Goal: Entertainment & Leisure: Consume media (video, audio)

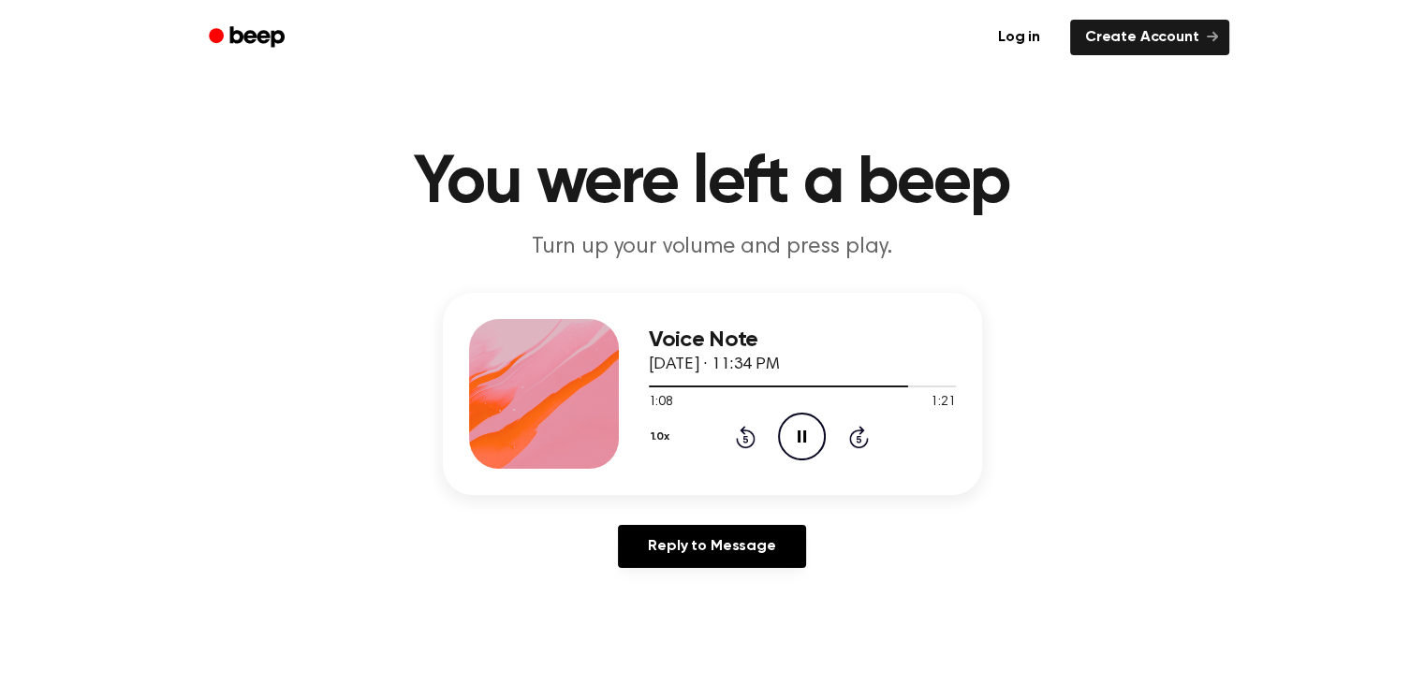
click at [706, 393] on div "1:08 1:21" at bounding box center [802, 403] width 307 height 20
click at [707, 383] on div at bounding box center [802, 385] width 307 height 15
click at [788, 432] on icon "Pause Audio" at bounding box center [802, 437] width 48 height 48
click at [815, 432] on icon "Play Audio" at bounding box center [802, 437] width 48 height 48
click at [798, 439] on icon at bounding box center [802, 437] width 8 height 12
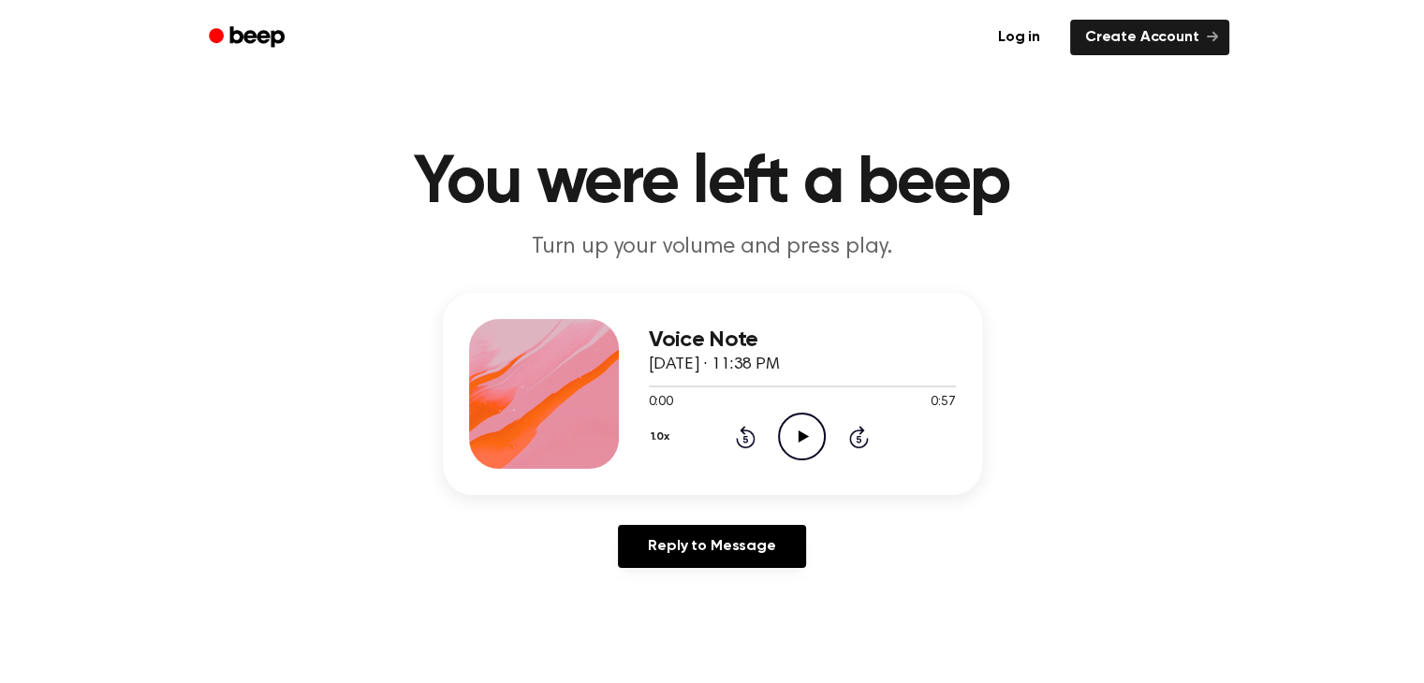
click at [801, 431] on icon "Play Audio" at bounding box center [802, 437] width 48 height 48
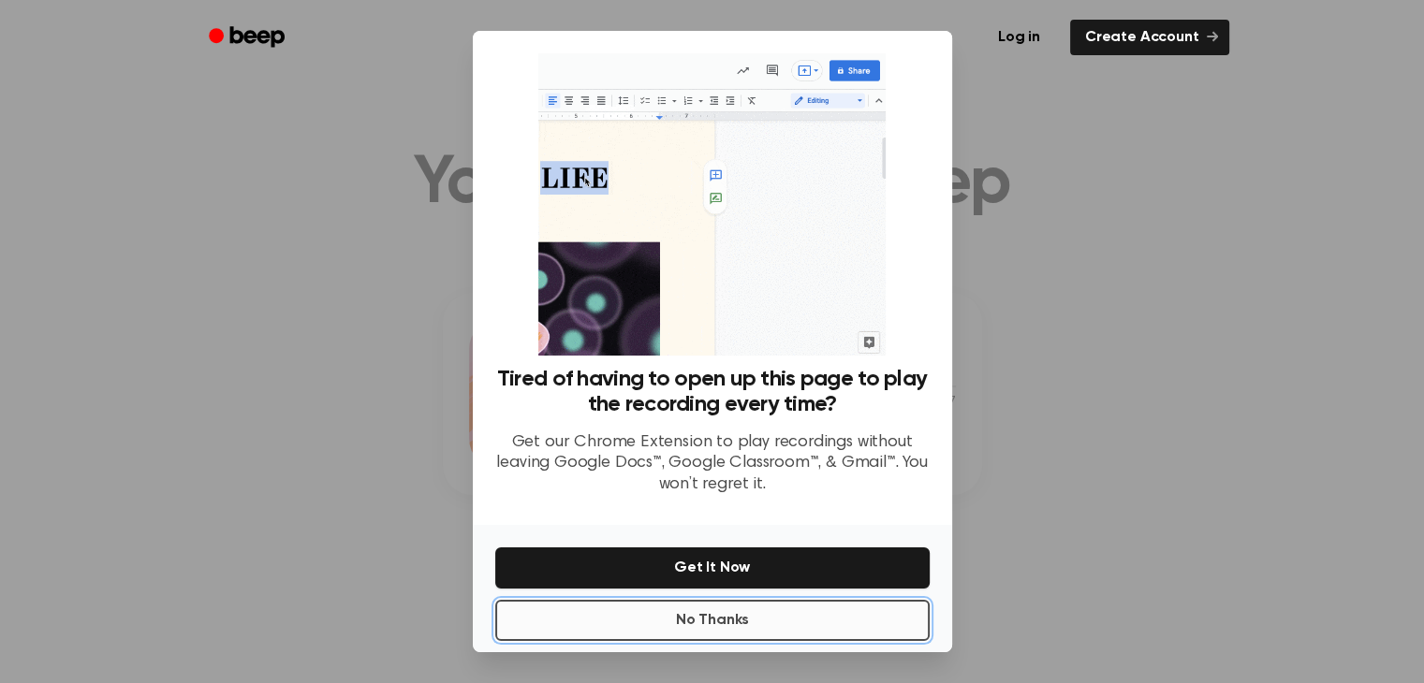
click at [719, 619] on button "No Thanks" at bounding box center [712, 620] width 434 height 41
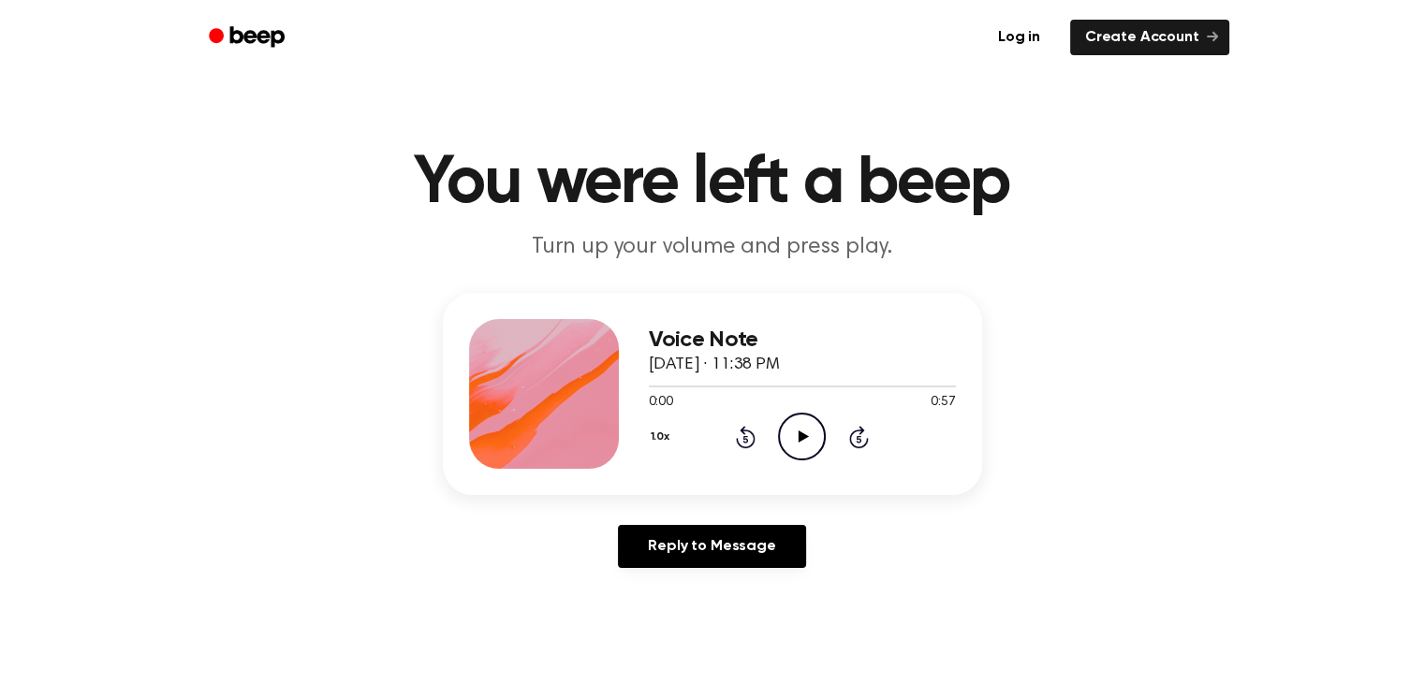
click at [820, 432] on icon "Play Audio" at bounding box center [802, 437] width 48 height 48
drag, startPoint x: 815, startPoint y: 439, endPoint x: 723, endPoint y: 387, distance: 106.5
click at [815, 439] on icon "Pause Audio" at bounding box center [802, 437] width 48 height 48
click at [791, 420] on icon "Play Audio" at bounding box center [802, 437] width 48 height 48
click at [800, 439] on icon at bounding box center [803, 437] width 10 height 12
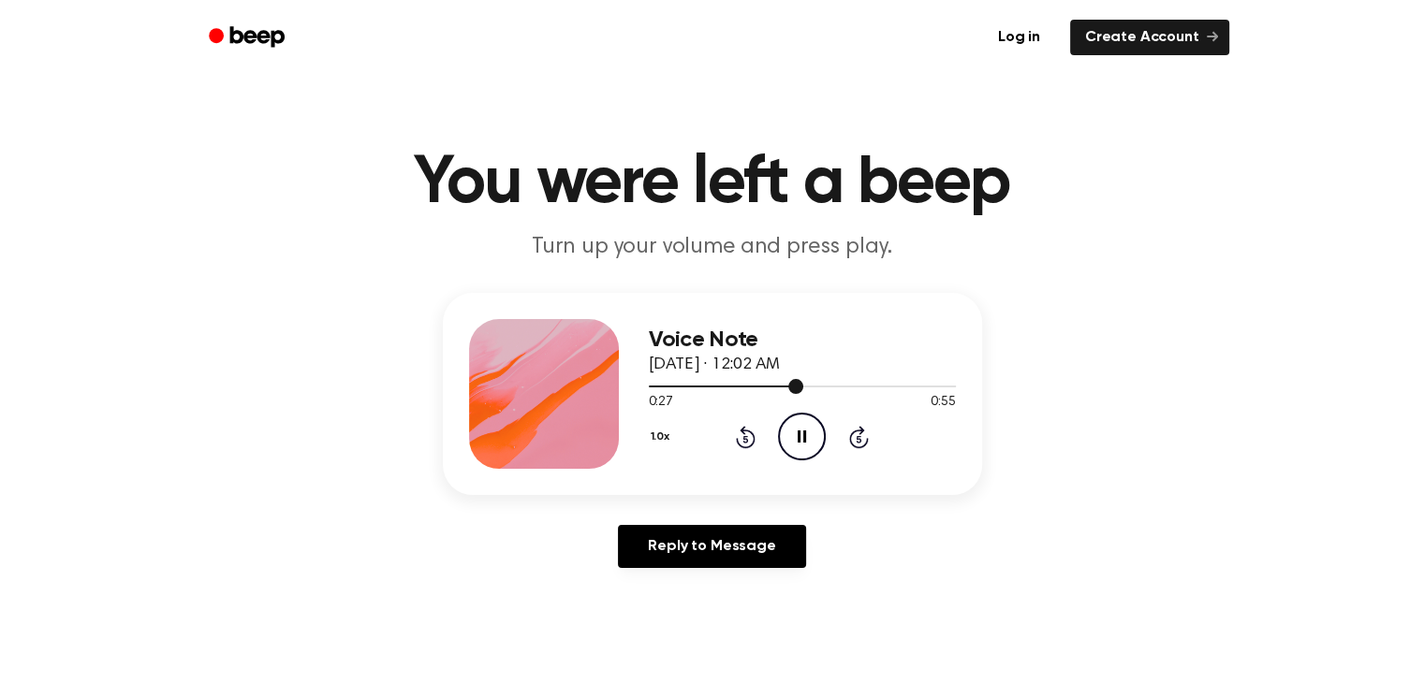
click at [842, 383] on div at bounding box center [802, 385] width 307 height 15
click at [797, 441] on icon "Pause Audio" at bounding box center [802, 437] width 48 height 48
click at [788, 442] on icon "Play Audio" at bounding box center [802, 437] width 48 height 48
click at [795, 436] on icon "Pause Audio" at bounding box center [802, 437] width 48 height 48
